Goal: Information Seeking & Learning: Learn about a topic

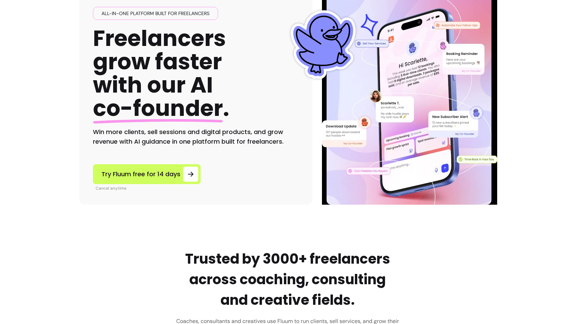
scroll to position [66, 0]
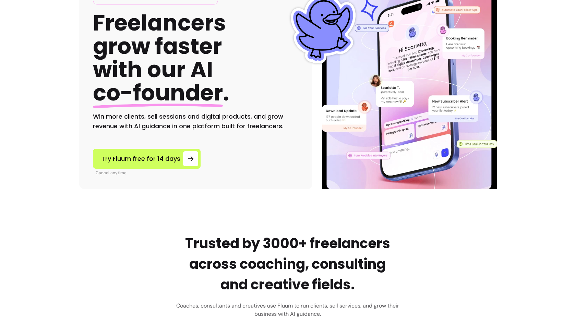
click at [239, 119] on h2 "Win more clients, sell sessions and digital products, and grow revenue with AI …" at bounding box center [196, 121] width 206 height 19
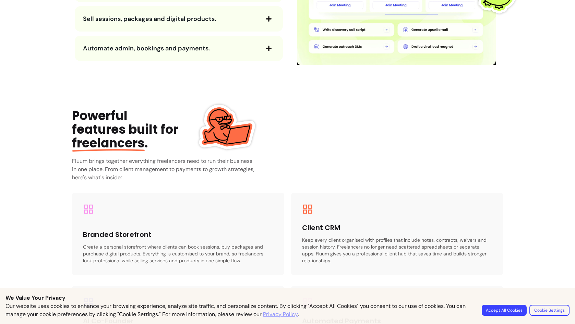
scroll to position [864, 0]
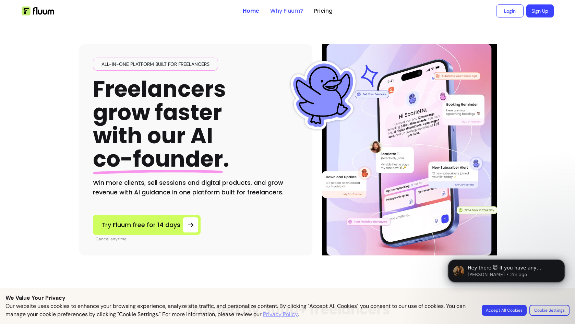
click at [287, 9] on link "Why Fluum?" at bounding box center [286, 11] width 33 height 8
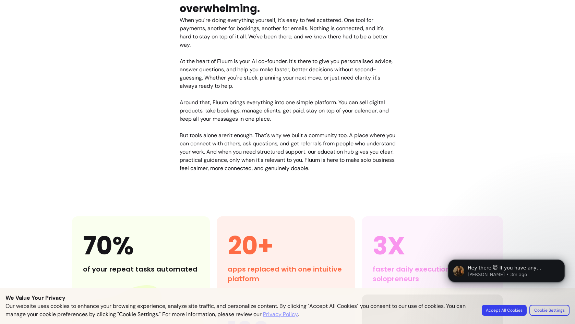
scroll to position [456, 0]
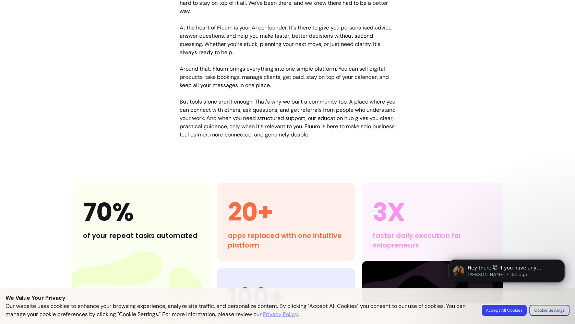
click at [521, 314] on body "Hey there 😇 If you have any question about what you can do with Fluum, I'm here…" at bounding box center [507, 283] width 132 height 70
click at [508, 311] on body "Hey there 😇 If you have any question about what you can do with Fluum, I'm here…" at bounding box center [507, 283] width 132 height 70
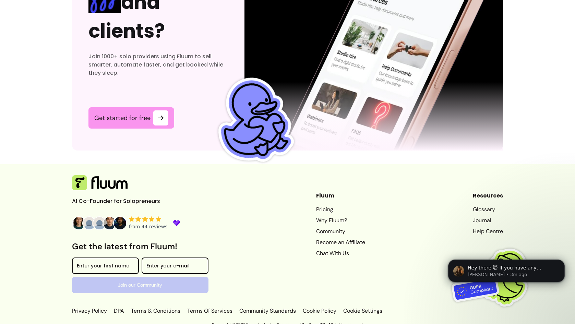
scroll to position [2089, 0]
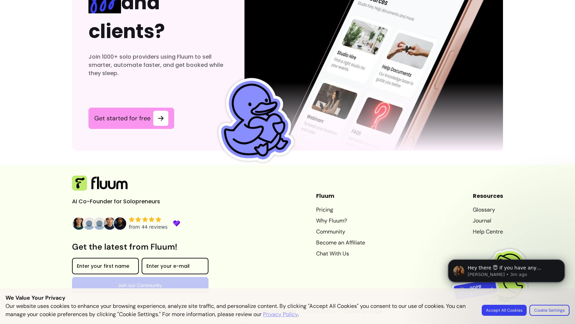
click at [509, 310] on body "Hey there 😇 If you have any question about what you can do with Fluum, I'm here…" at bounding box center [507, 283] width 132 height 70
click at [555, 310] on body "Hey there 😇 If you have any question about what you can do with Fluum, I'm here…" at bounding box center [507, 283] width 132 height 70
click at [506, 311] on body "Hey there 😇 If you have any question about what you can do with Fluum, I'm here…" at bounding box center [507, 283] width 132 height 70
click at [564, 262] on icon "Dismiss notification" at bounding box center [563, 262] width 4 height 4
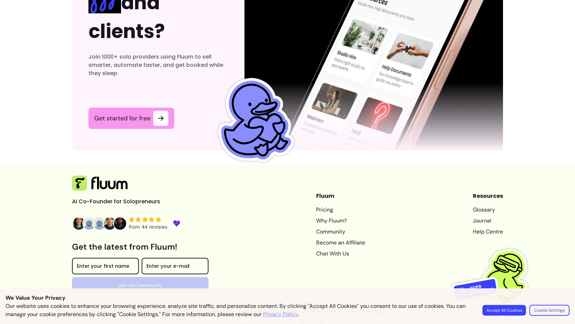
click at [495, 309] on button "Accept All Cookies" at bounding box center [505, 310] width 44 height 11
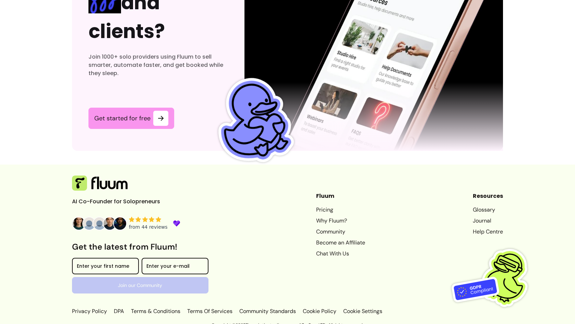
click at [156, 307] on link "Terms & Conditions" at bounding box center [156, 311] width 52 height 8
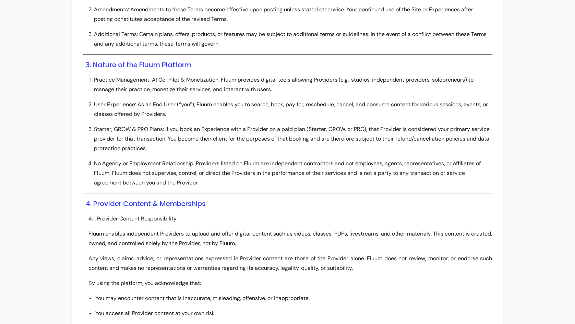
scroll to position [245, 0]
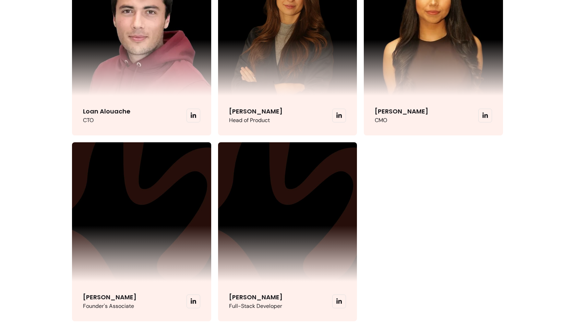
scroll to position [1625, 0]
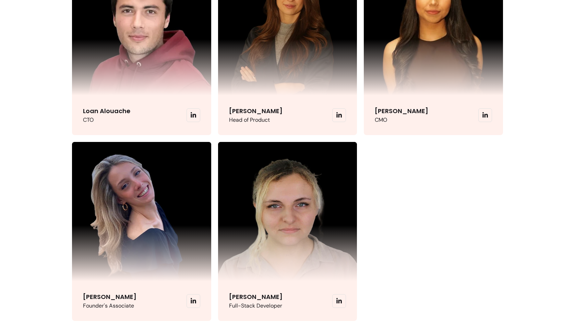
click at [291, 189] on img at bounding box center [287, 211] width 139 height 139
click at [337, 302] on icon at bounding box center [339, 300] width 5 height 5
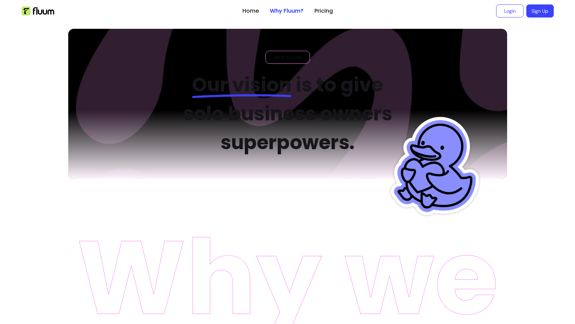
scroll to position [0, 0]
click at [506, 11] on link "Login" at bounding box center [510, 10] width 27 height 13
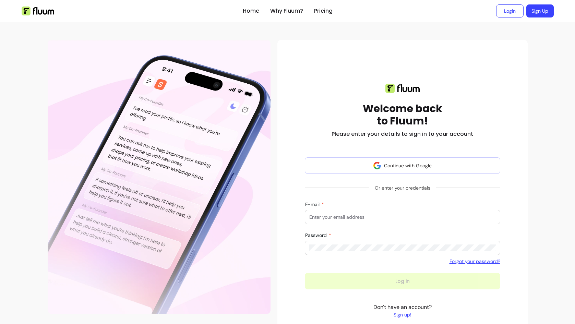
scroll to position [0, 0]
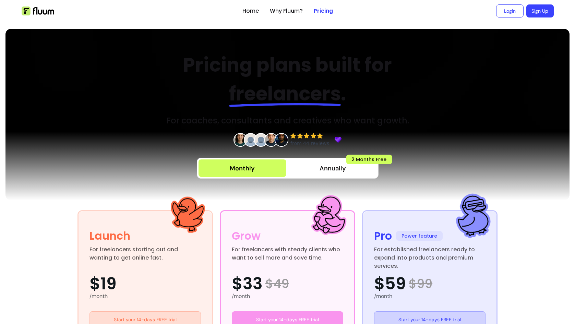
click at [284, 66] on h2 "Pricing plans built for freelancers ." at bounding box center [288, 80] width 266 height 58
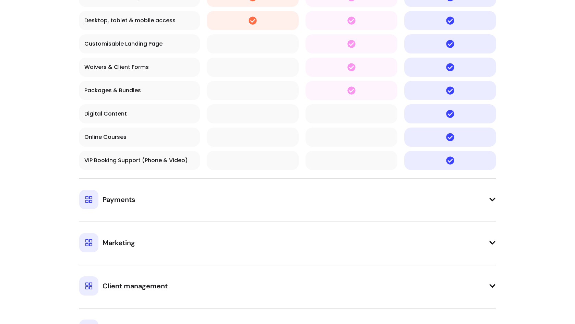
scroll to position [633, 0]
click at [129, 216] on table "Launch $ 19 Start your 14 Days Free Trial Grow $ 33 Start your 14 Days Free Tri…" at bounding box center [288, 63] width 432 height 565
click at [122, 200] on span "Payments" at bounding box center [119, 200] width 33 height 10
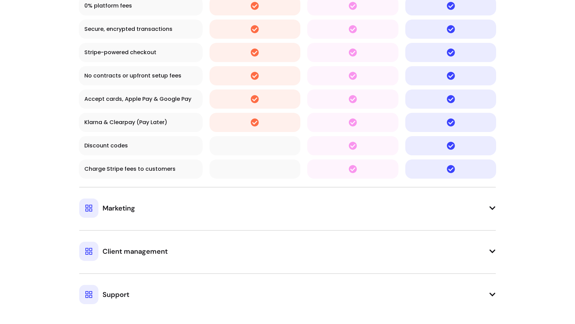
scroll to position [925, 0]
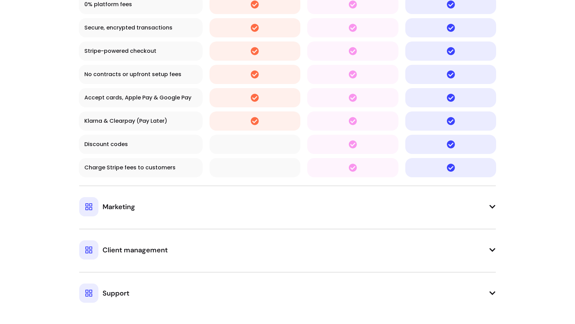
click at [122, 200] on div "Marketing" at bounding box center [107, 206] width 56 height 19
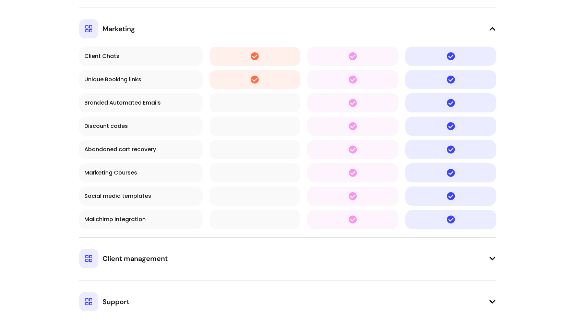
scroll to position [1121, 0]
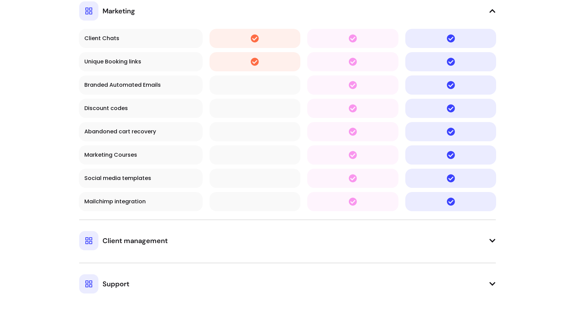
click at [127, 238] on span "Client management" at bounding box center [135, 241] width 65 height 10
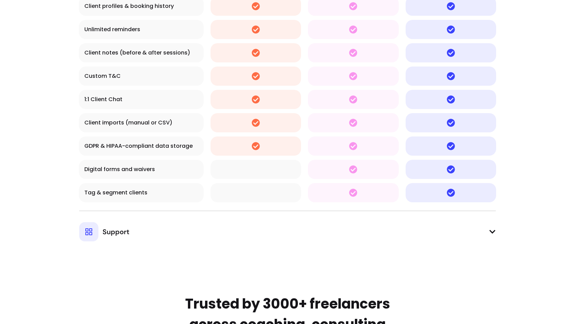
scroll to position [1385, 0]
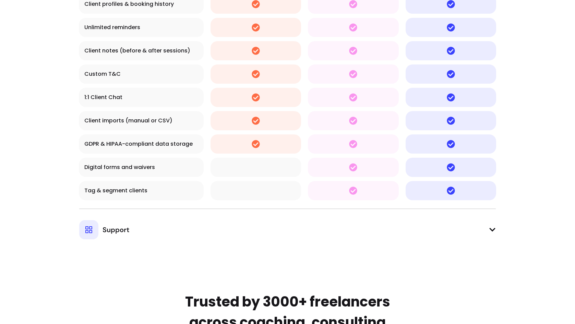
click at [124, 229] on span "Support" at bounding box center [116, 230] width 27 height 10
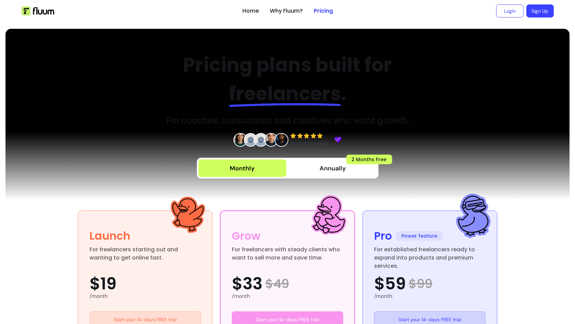
scroll to position [0, 0]
